Goal: Book appointment/travel/reservation

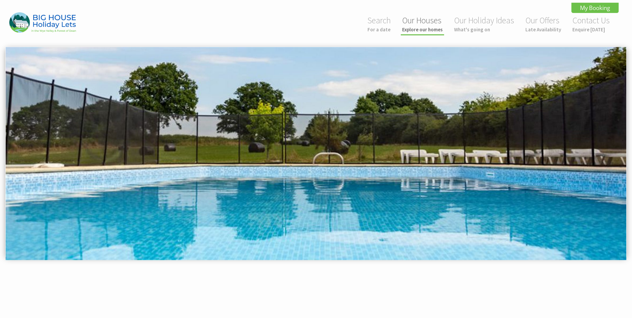
click at [429, 21] on link "Our Houses Explore our homes" at bounding box center [422, 24] width 41 height 18
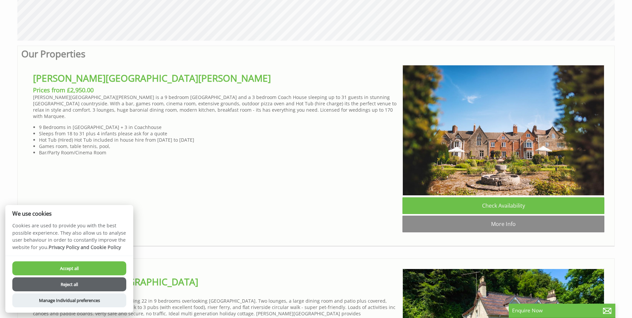
scroll to position [433, 0]
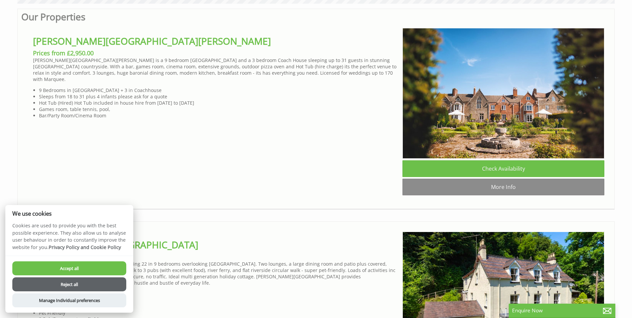
click at [82, 271] on button "Accept all" at bounding box center [69, 268] width 114 height 14
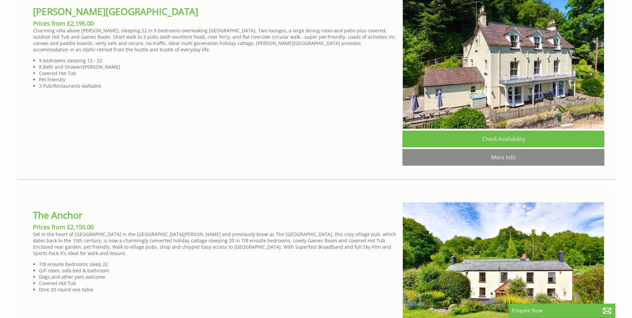
scroll to position [741, 0]
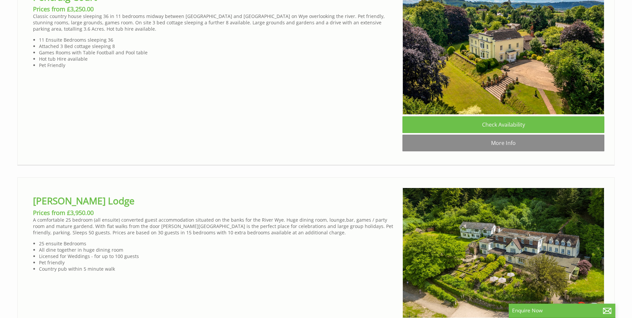
scroll to position [2719, 0]
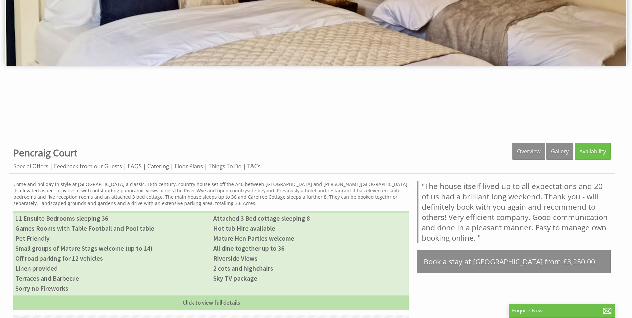
scroll to position [200, 0]
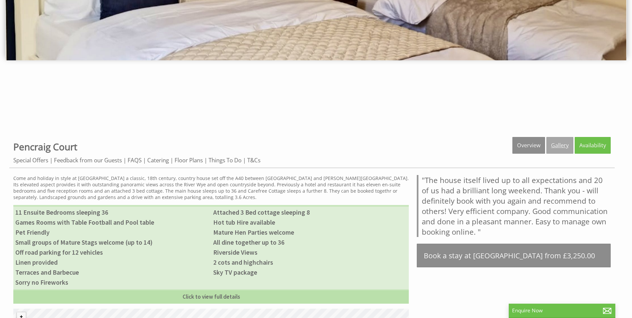
click at [562, 146] on link "Gallery" at bounding box center [560, 145] width 27 height 17
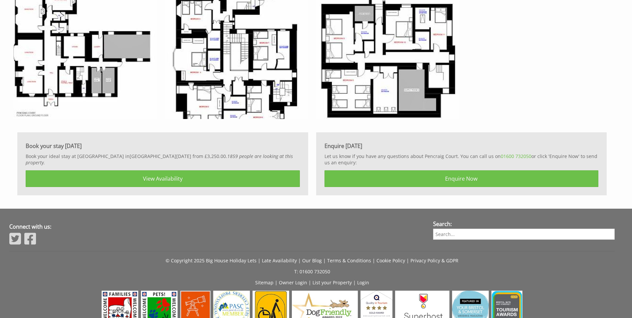
scroll to position [2600, 0]
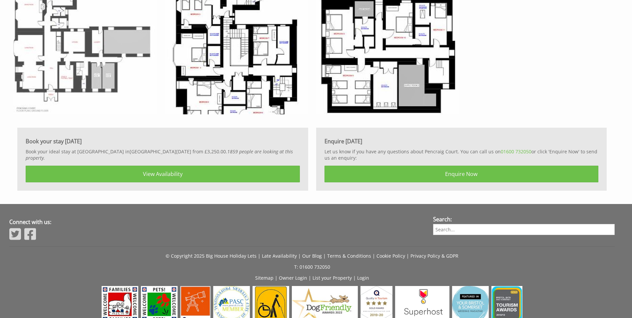
click at [59, 49] on img at bounding box center [84, 42] width 143 height 143
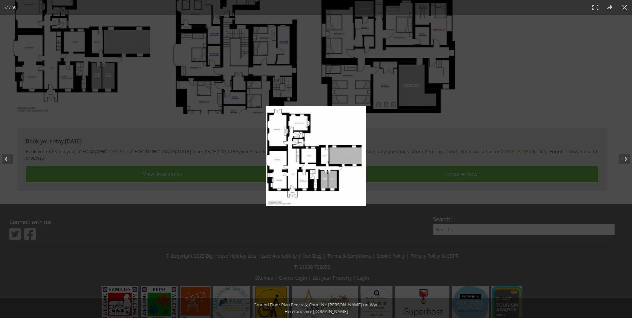
click at [294, 156] on img at bounding box center [316, 156] width 100 height 100
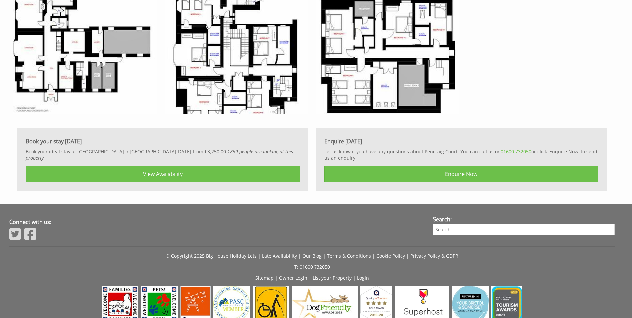
click at [294, 132] on div at bounding box center [173, 51] width 320 height 161
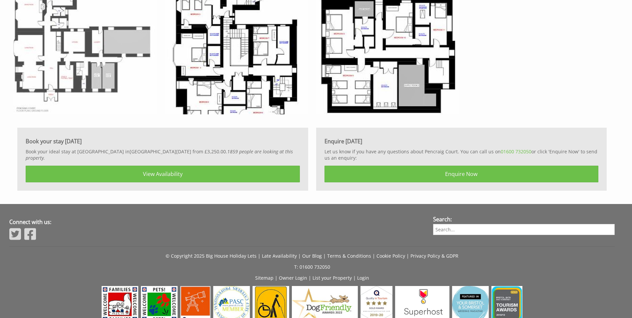
click at [102, 62] on img at bounding box center [84, 42] width 143 height 143
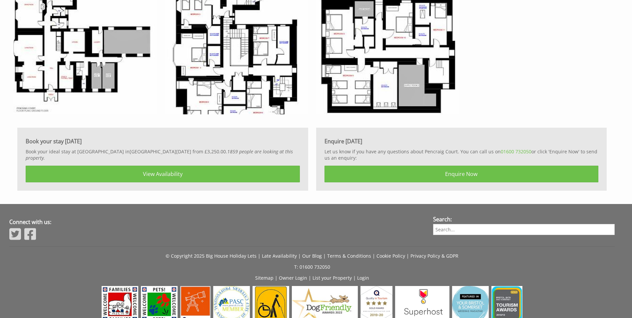
click at [102, 62] on div at bounding box center [316, 159] width 632 height 318
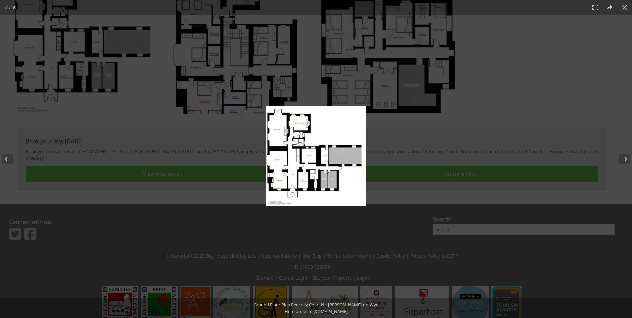
click at [102, 62] on div at bounding box center [316, 159] width 632 height 318
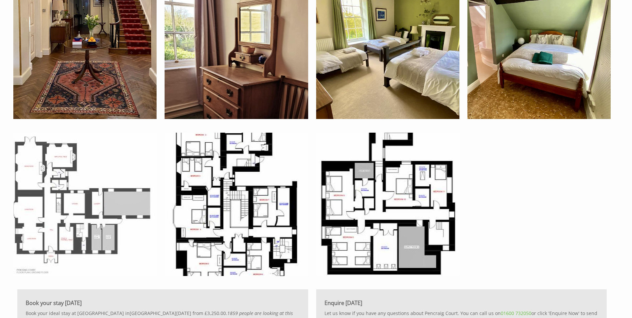
scroll to position [2434, 0]
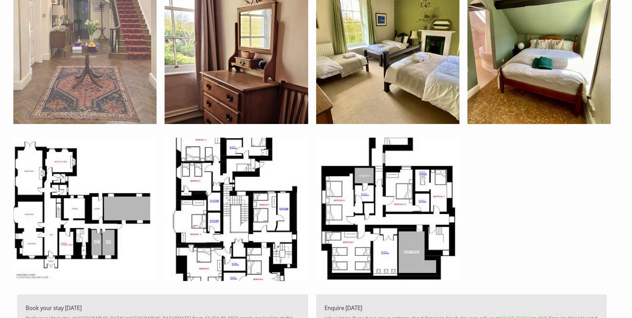
click at [116, 97] on img at bounding box center [84, 52] width 143 height 143
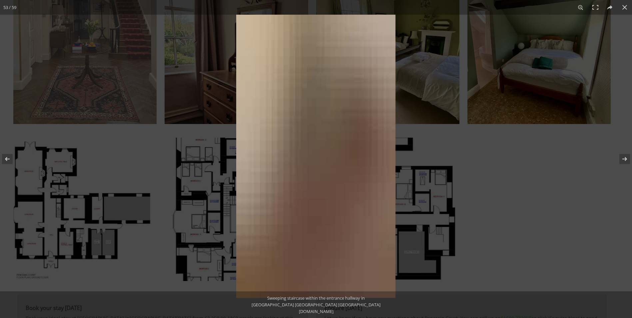
click at [116, 97] on div at bounding box center [316, 159] width 632 height 318
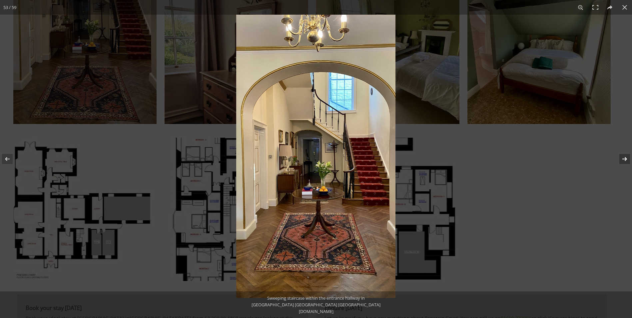
click at [622, 159] on button at bounding box center [620, 158] width 23 height 33
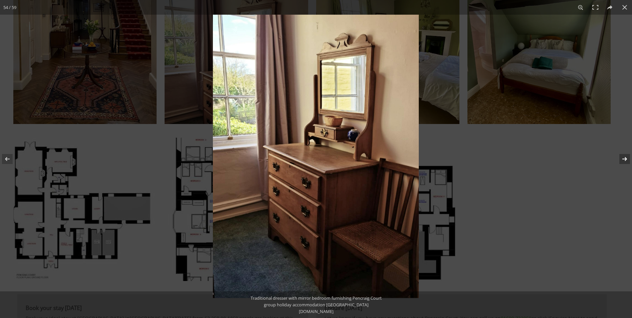
click at [622, 159] on button at bounding box center [620, 158] width 23 height 33
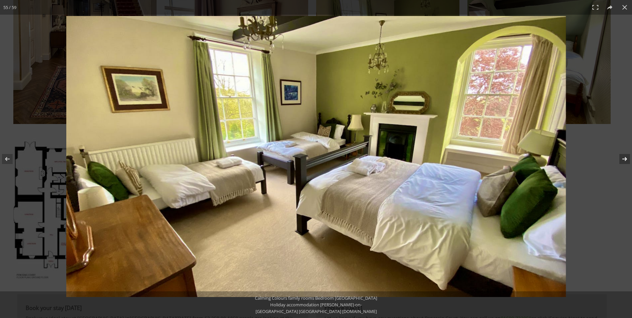
click at [622, 159] on button at bounding box center [620, 158] width 23 height 33
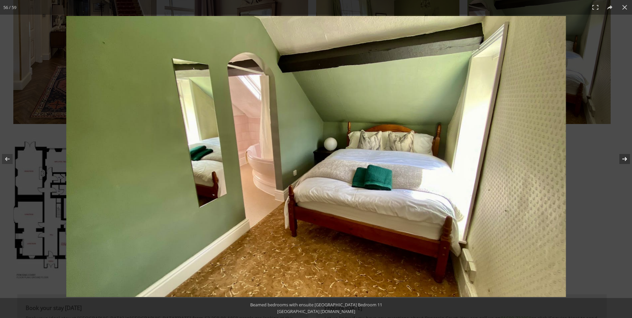
click at [622, 159] on button at bounding box center [620, 158] width 23 height 33
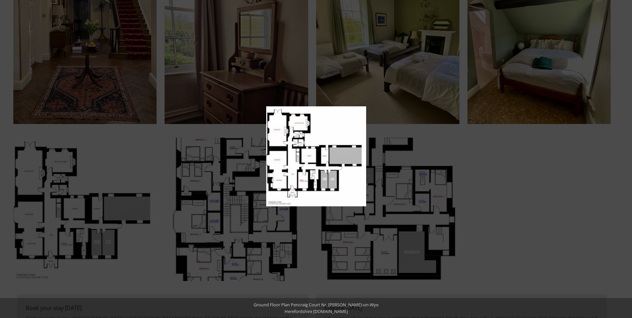
drag, startPoint x: 217, startPoint y: 210, endPoint x: 198, endPoint y: 213, distance: 19.2
click at [198, 213] on div at bounding box center [316, 159] width 632 height 318
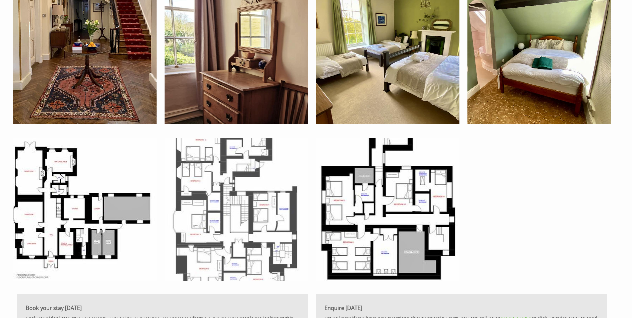
click at [223, 214] on img at bounding box center [236, 209] width 143 height 143
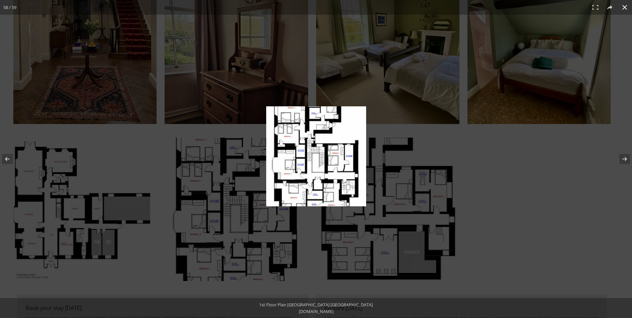
click at [398, 244] on div at bounding box center [316, 159] width 632 height 318
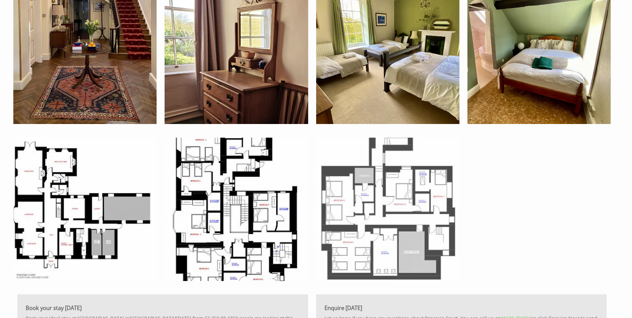
click at [393, 230] on img at bounding box center [387, 209] width 143 height 143
